Goal: Information Seeking & Learning: Learn about a topic

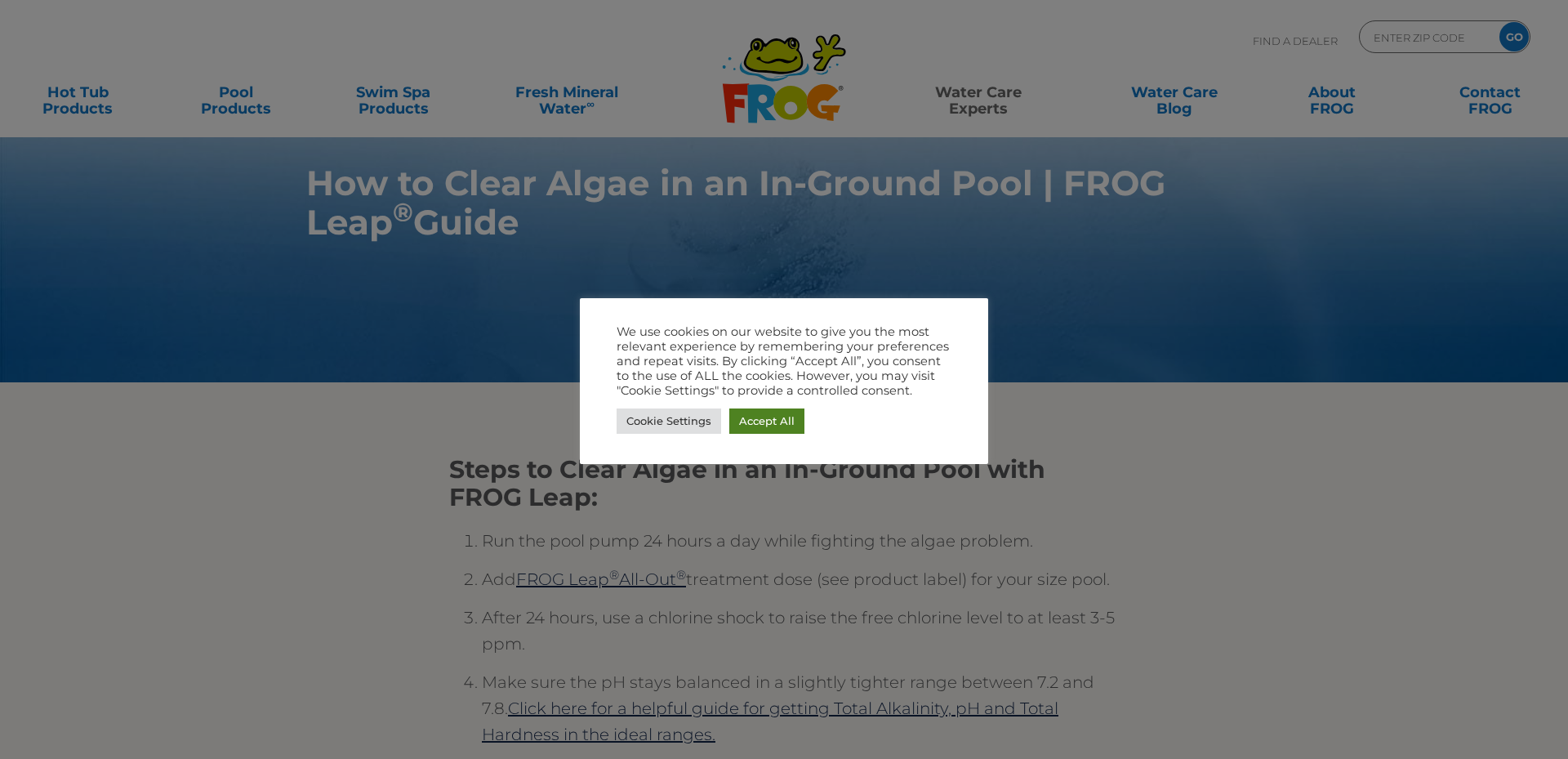
click at [779, 419] on link "Accept All" at bounding box center [767, 421] width 75 height 25
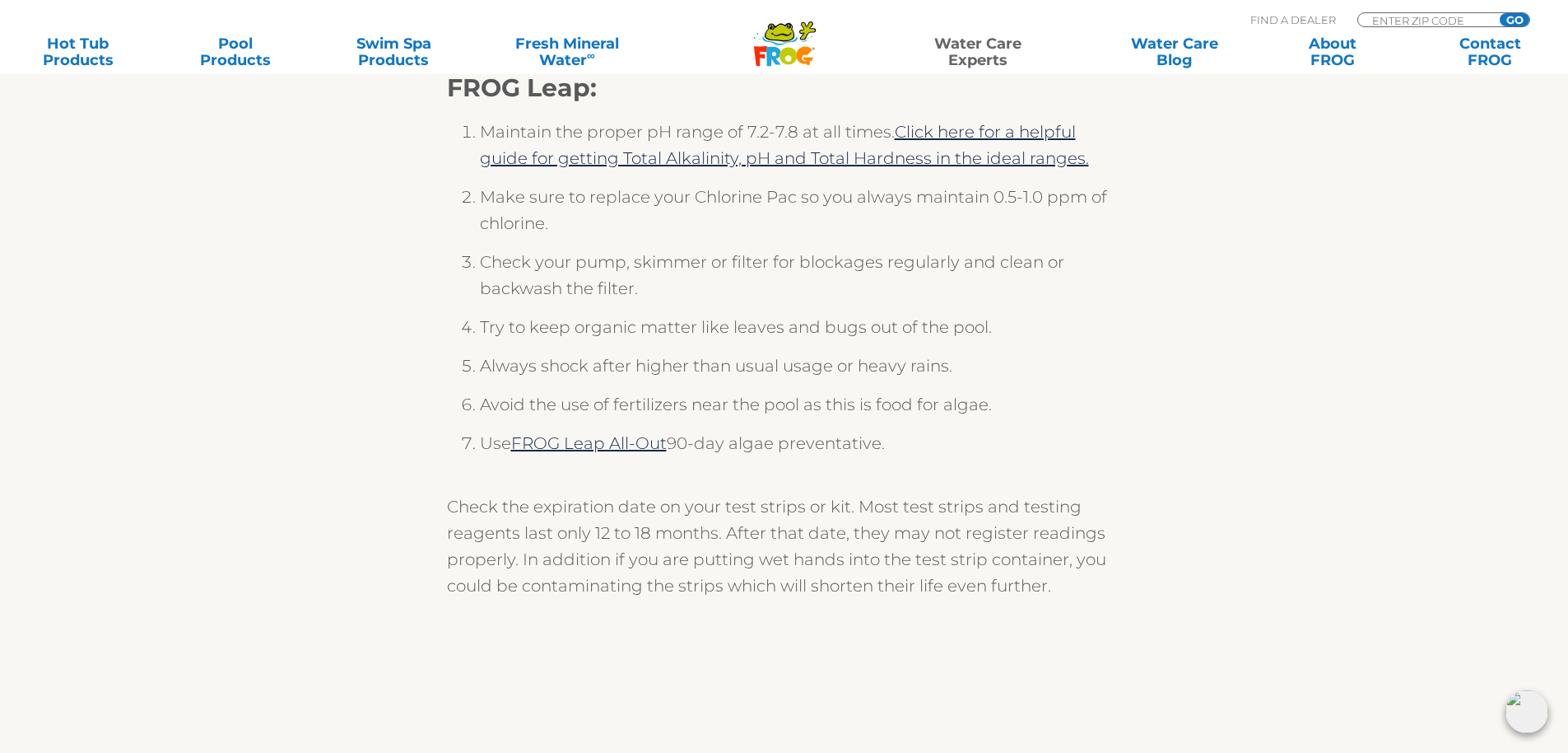
scroll to position [911, 0]
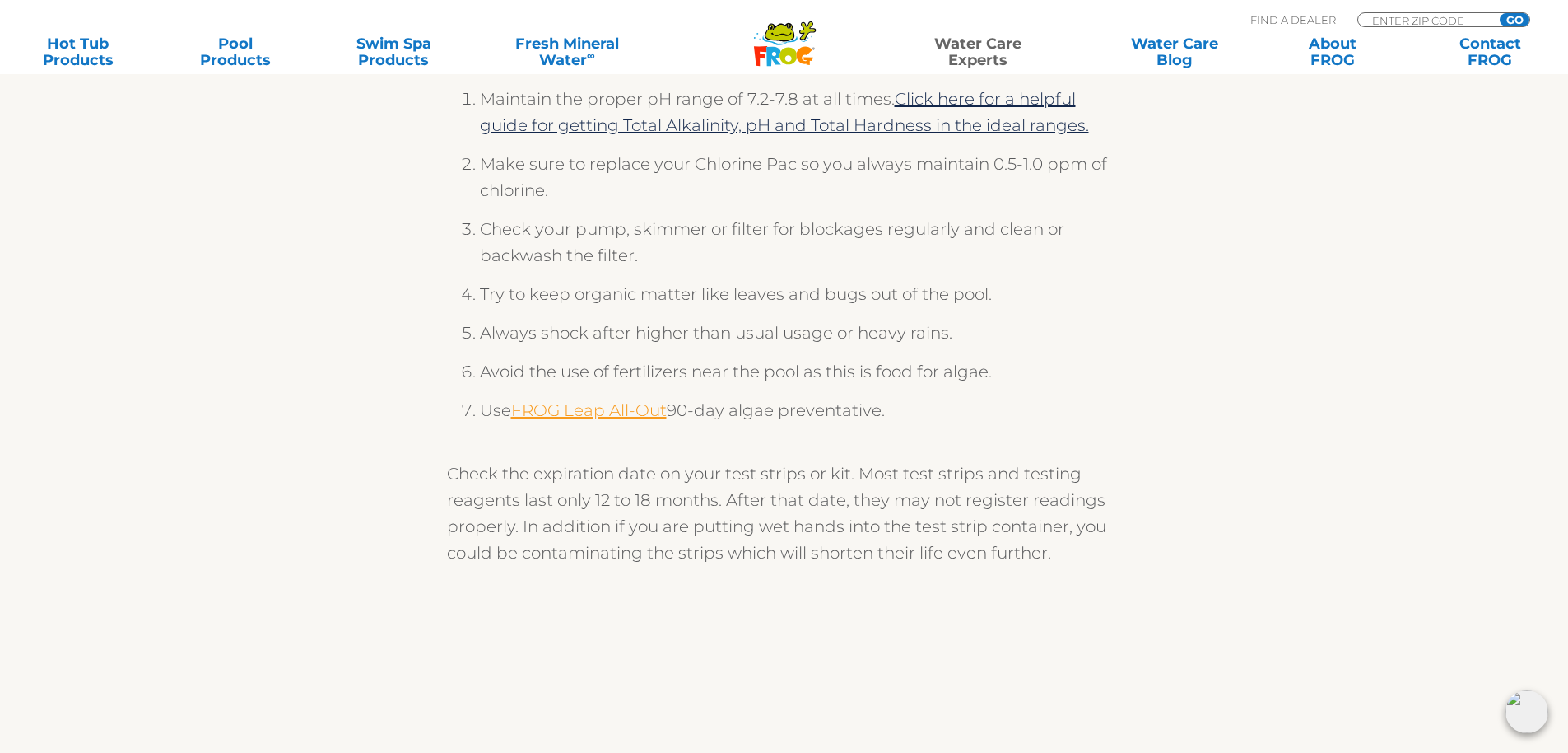
click at [608, 420] on link "FROG Leap All-Out" at bounding box center [589, 410] width 156 height 20
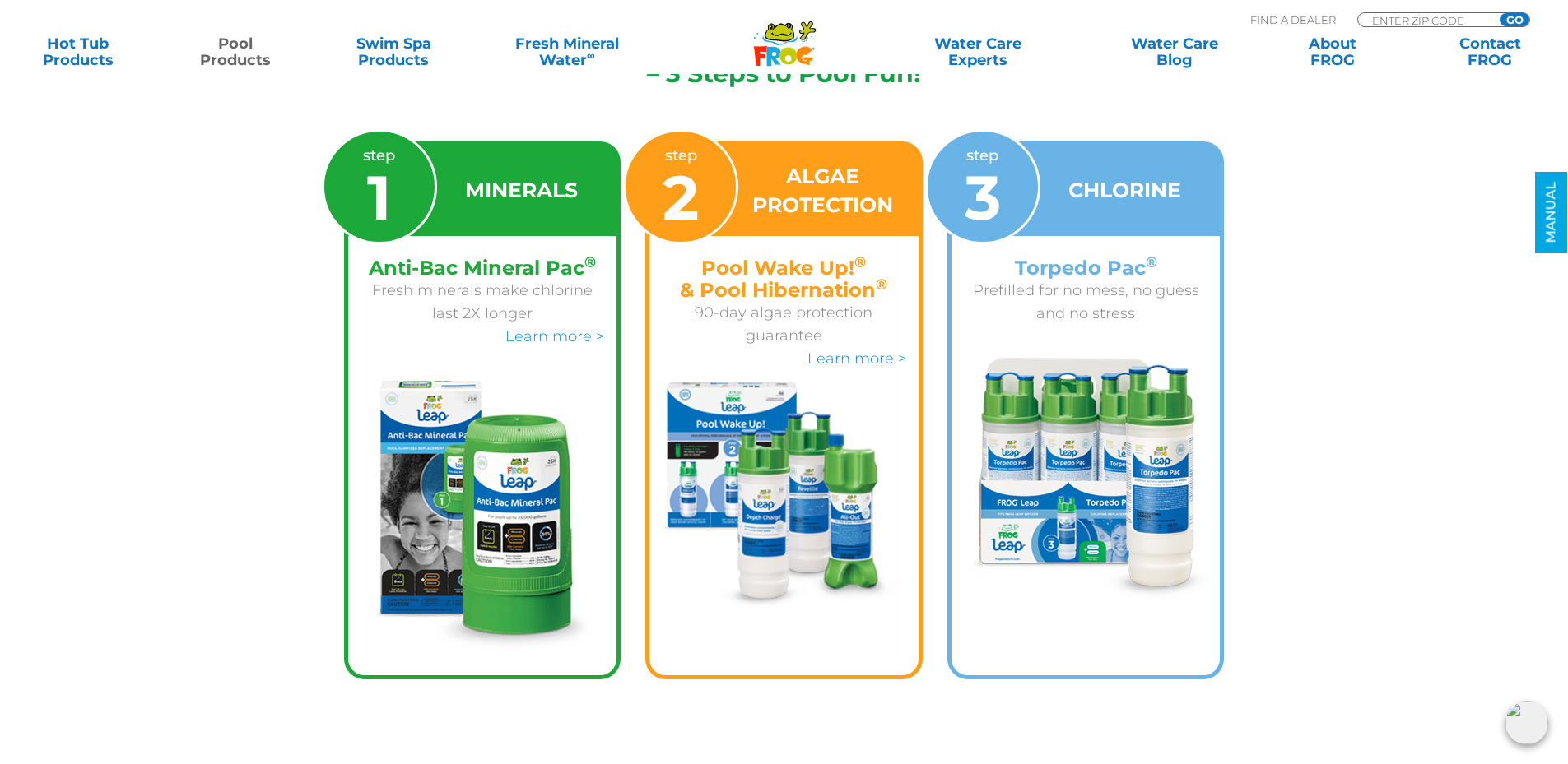
scroll to position [3554, 0]
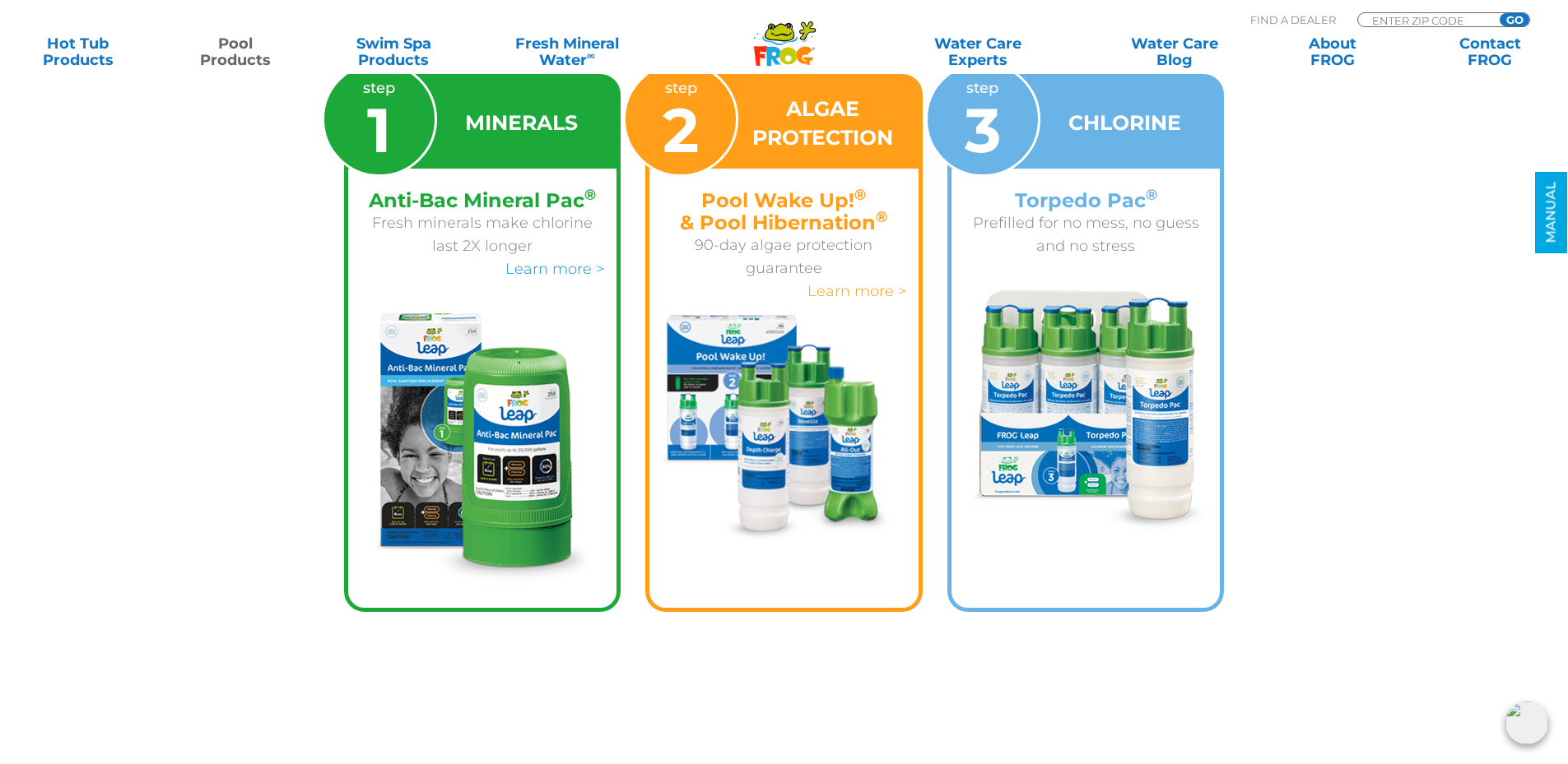
click at [865, 290] on link "Learn more >" at bounding box center [856, 292] width 99 height 18
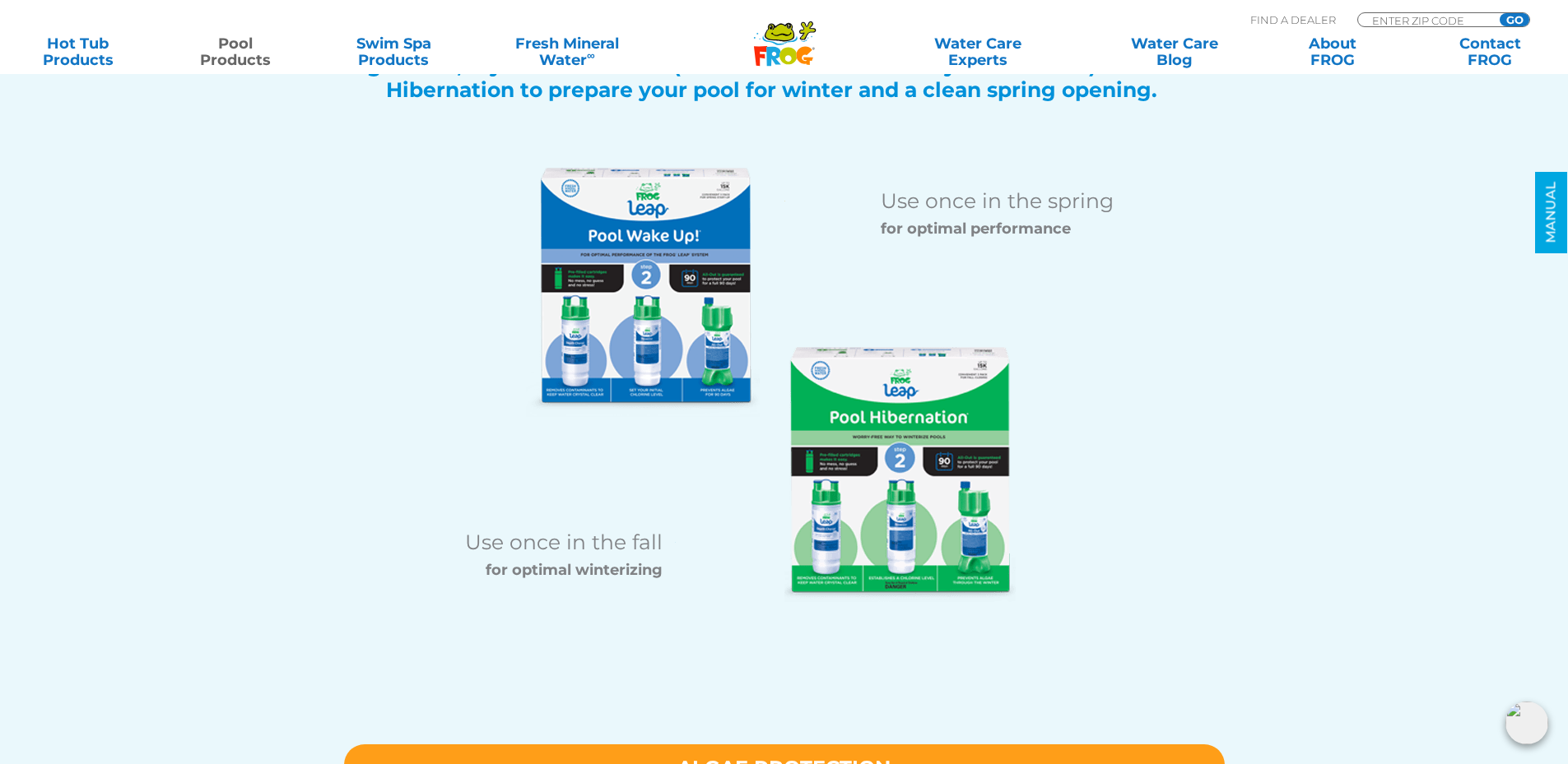
scroll to position [1975, 0]
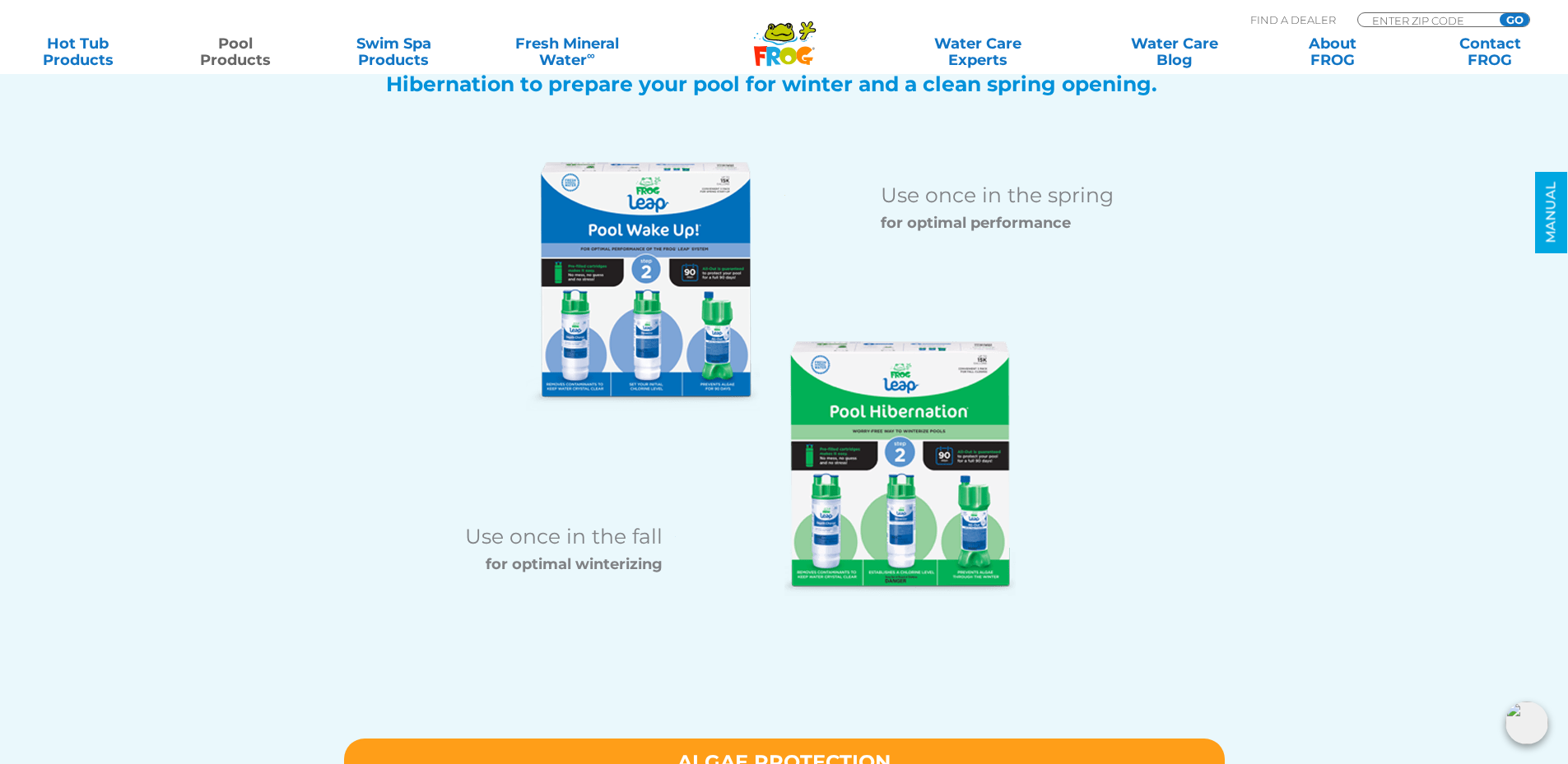
click at [872, 436] on img at bounding box center [900, 469] width 231 height 255
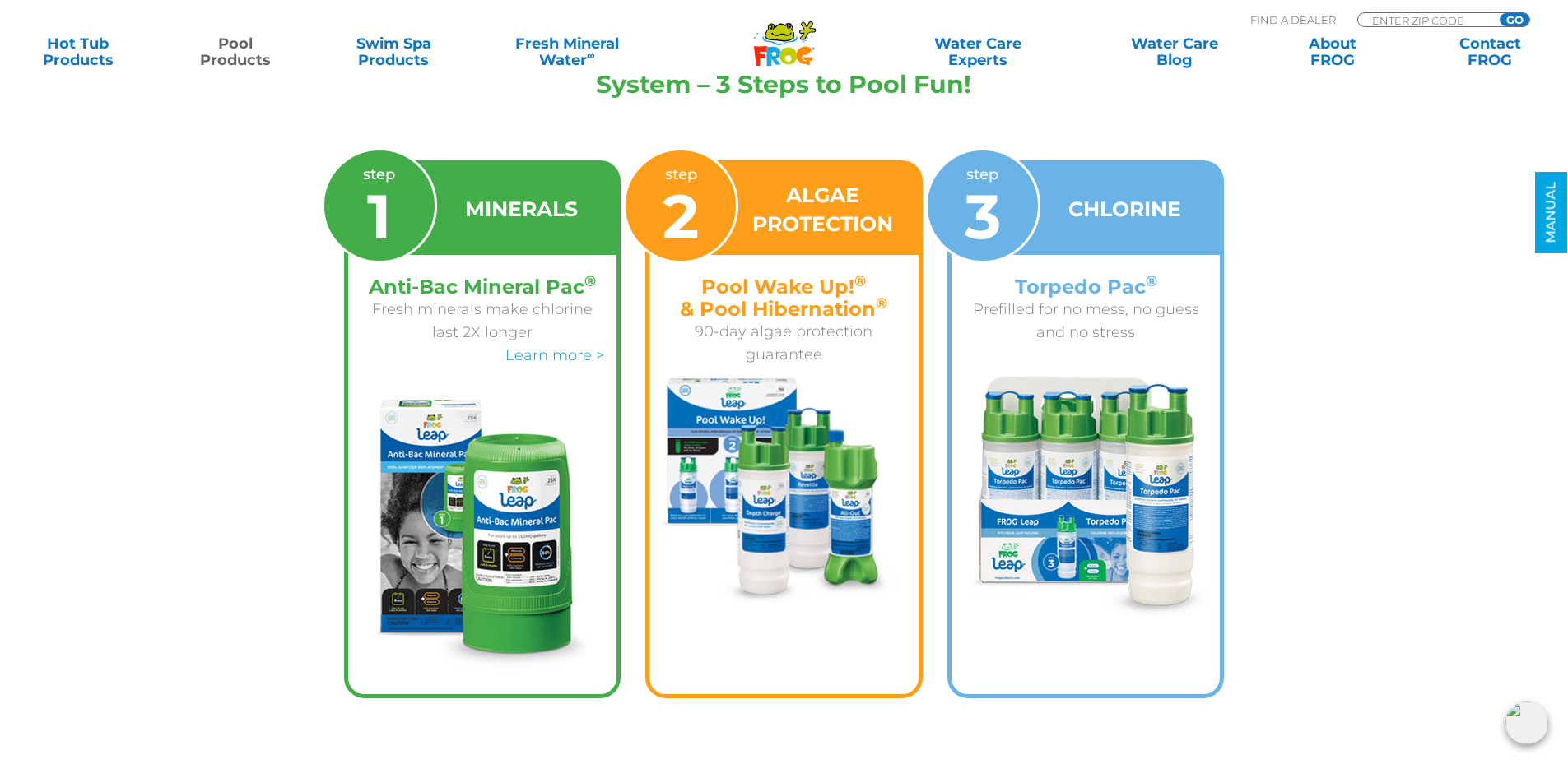
scroll to position [3554, 0]
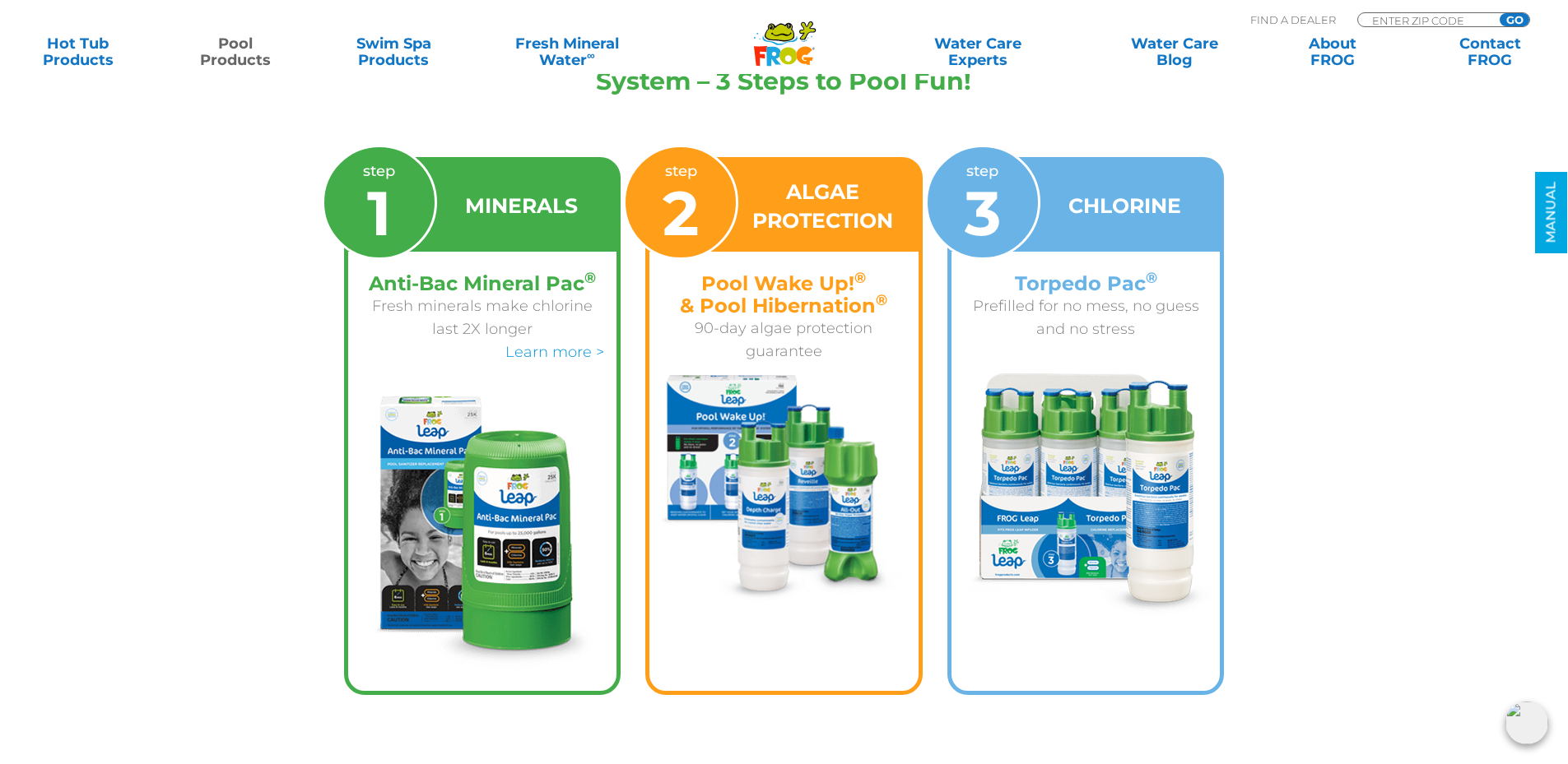
click at [756, 503] on img at bounding box center [784, 488] width 269 height 227
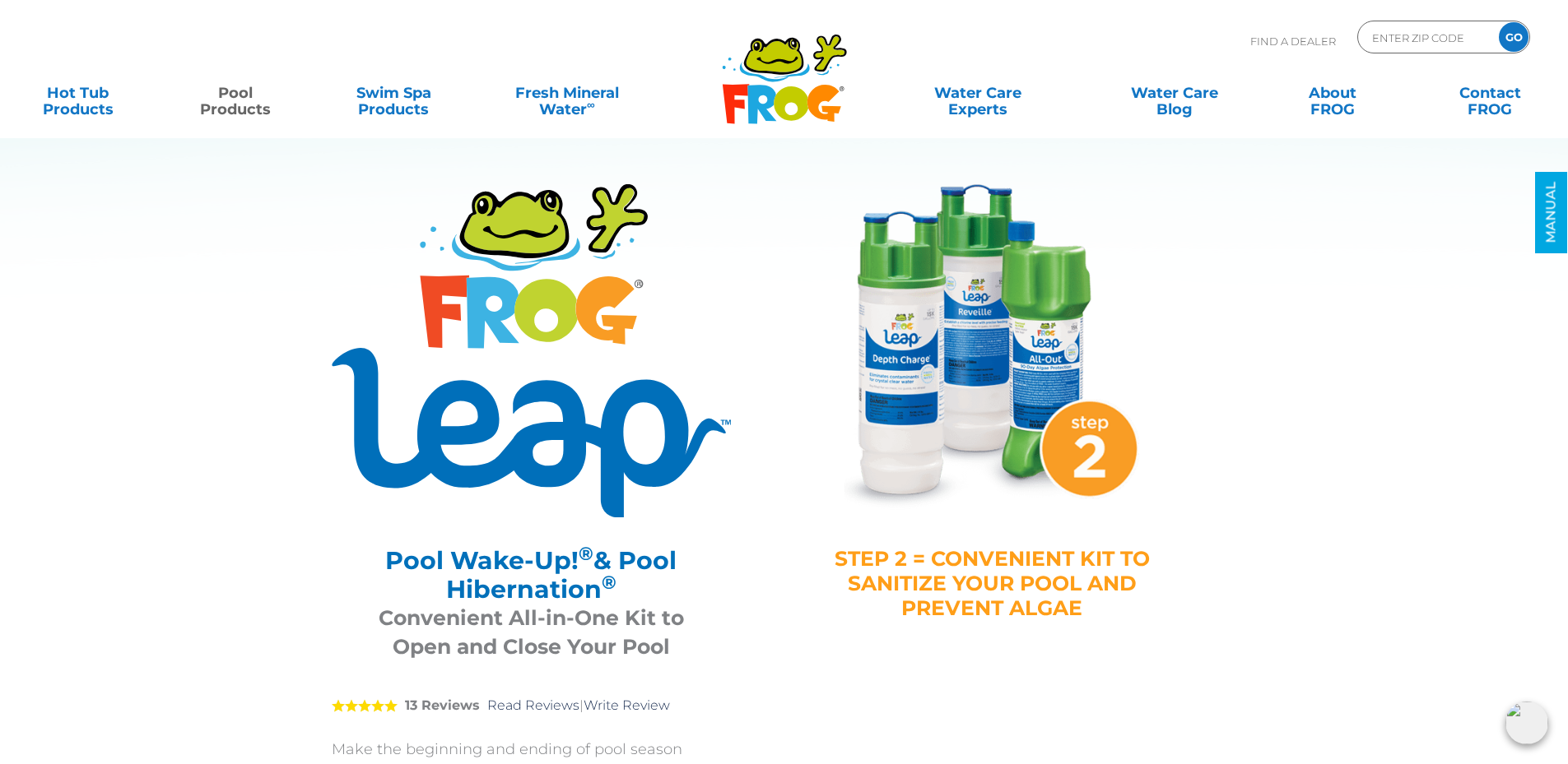
scroll to position [0, 0]
